Goal: Find specific page/section: Find specific page/section

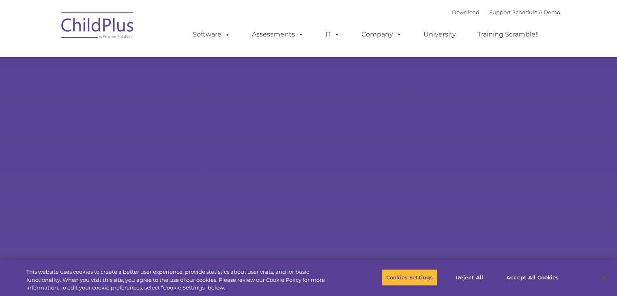
select select "MEDIUM"
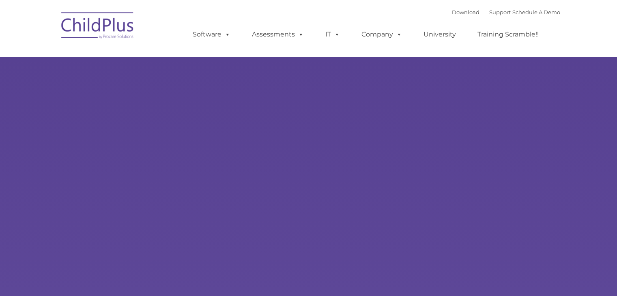
type input ""
click at [80, 88] on div "Learn More Request a Demo The Future of ChildPlus is Here! Boost your productiv…" at bounding box center [308, 158] width 617 height 316
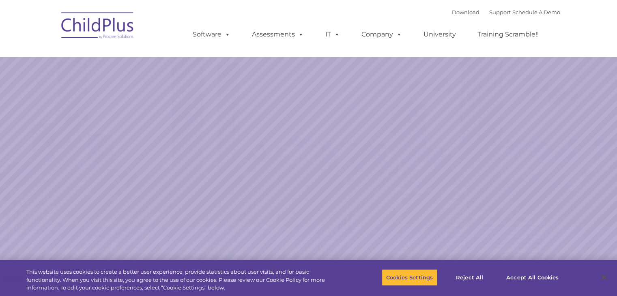
select select "MEDIUM"
